Goal: Navigation & Orientation: Find specific page/section

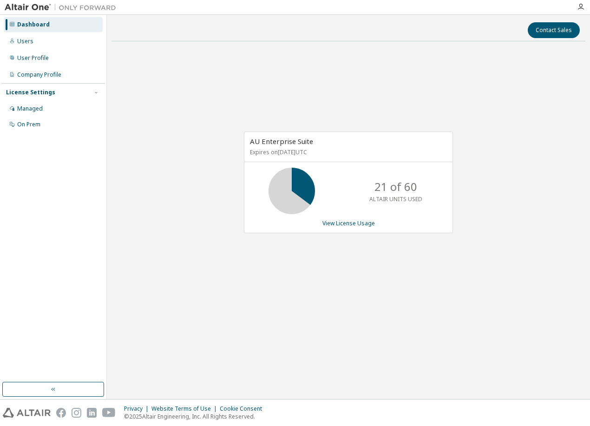
click at [237, 250] on div "AU Enterprise Suite Expires on November 15, 2025 UTC 21 of 60 ALTAIR UNITS USED…" at bounding box center [349, 187] width 474 height 277
click at [168, 238] on div "AU Enterprise Suite Expires on November 15, 2025 UTC 21 of 60 ALTAIR UNITS USED…" at bounding box center [349, 187] width 474 height 277
click at [340, 219] on div "AU Enterprise Suite Expires on November 15, 2025 UTC 21 of 60 ALTAIR UNITS USED…" at bounding box center [348, 183] width 209 height 102
